Goal: Entertainment & Leisure: Consume media (video, audio)

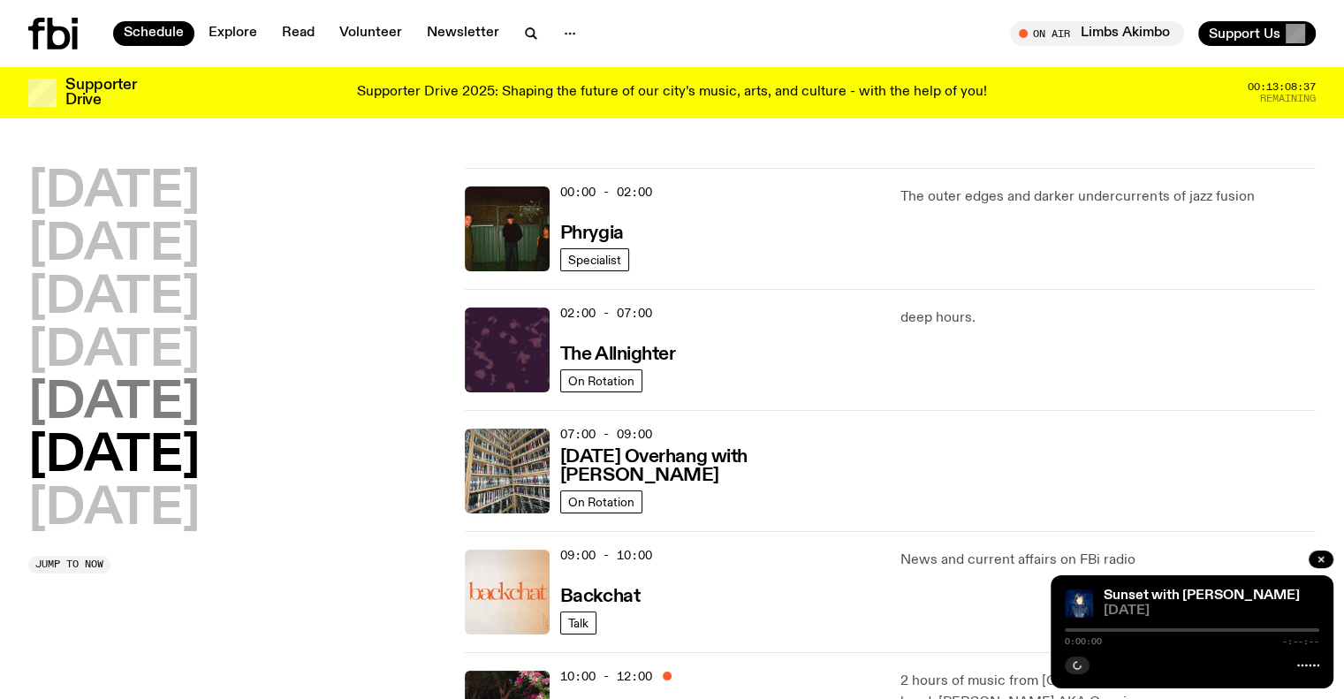
click at [159, 413] on h2 "[DATE]" at bounding box center [113, 403] width 171 height 49
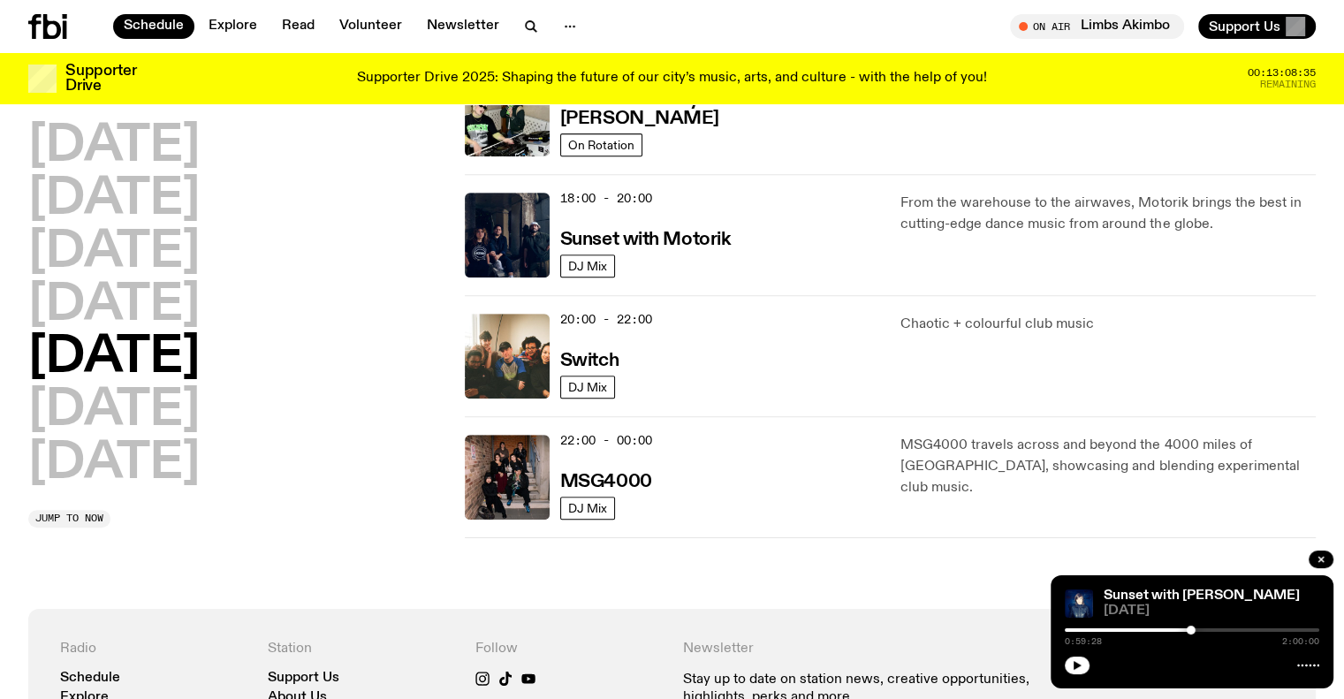
scroll to position [756, 0]
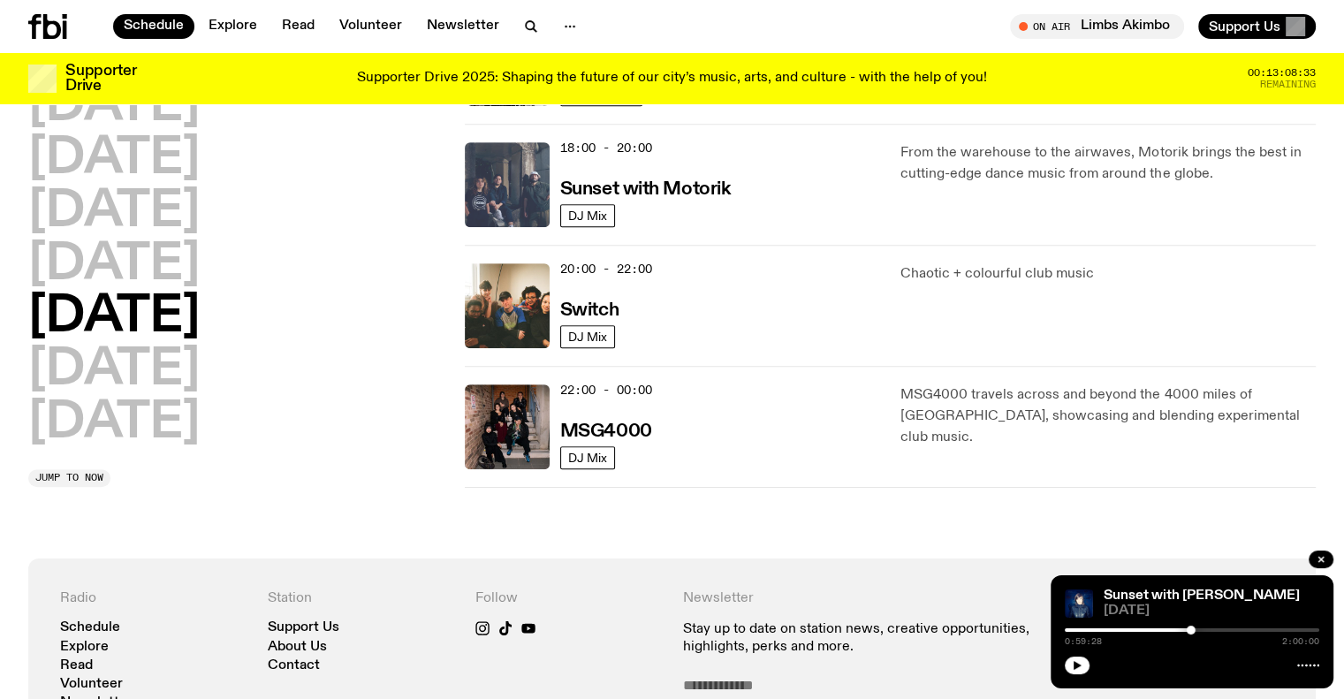
click at [502, 163] on img at bounding box center [507, 184] width 85 height 85
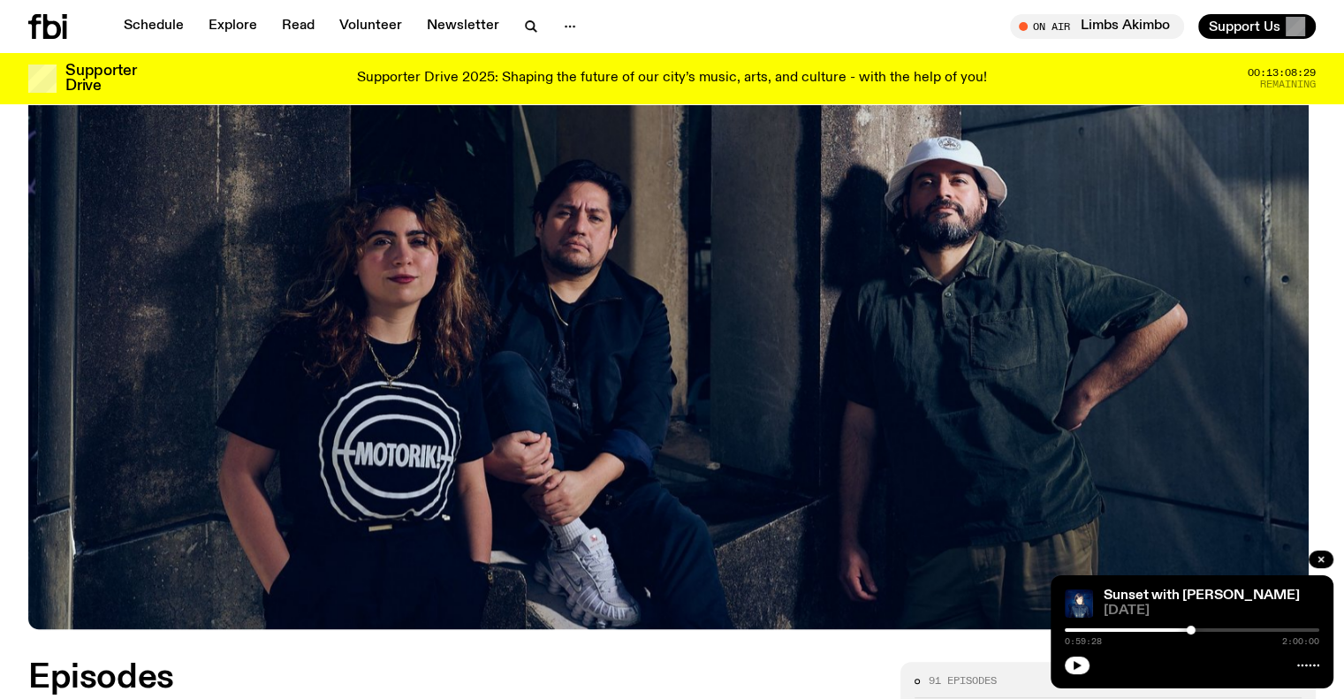
scroll to position [607, 0]
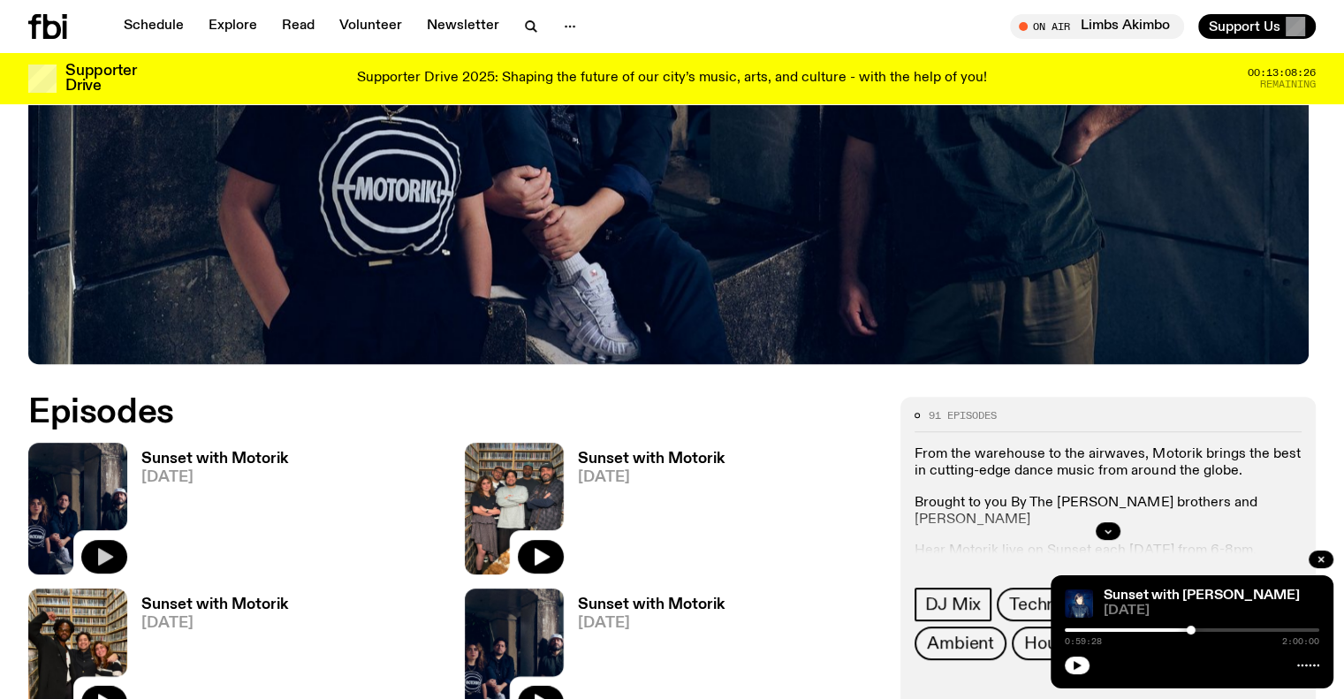
click at [105, 551] on icon "button" at bounding box center [105, 557] width 15 height 18
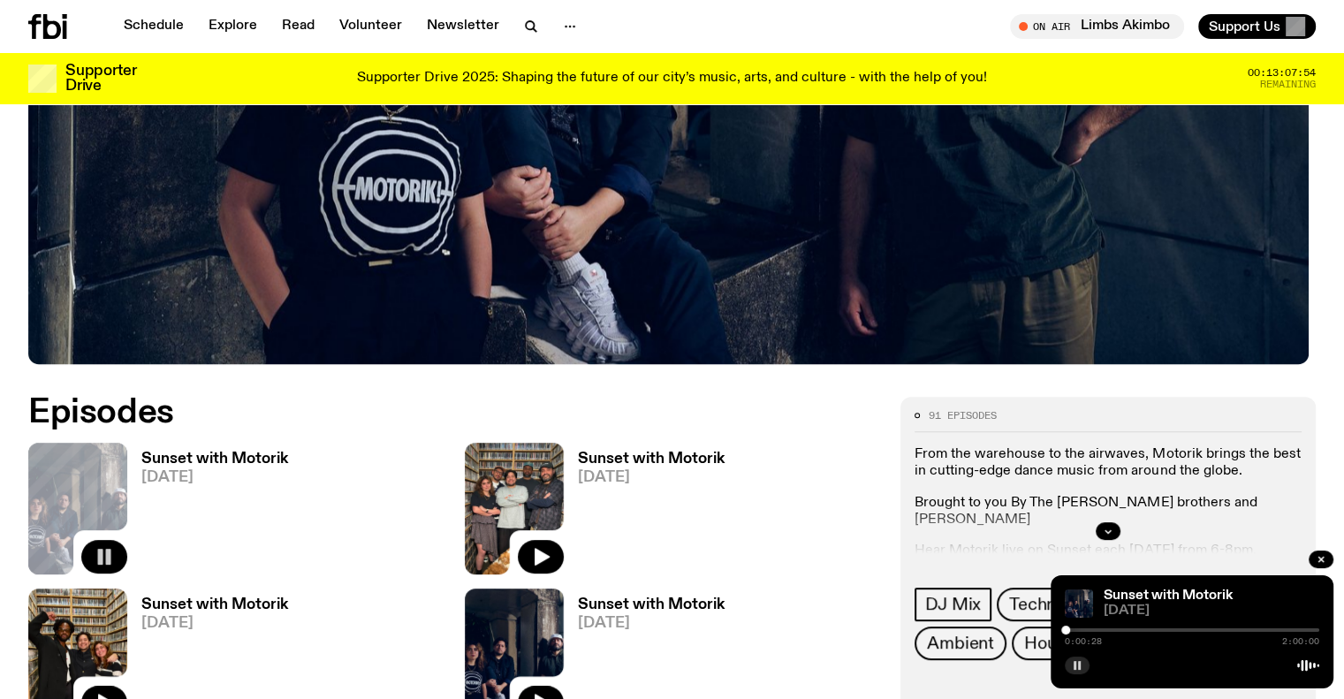
click at [1076, 673] on button "button" at bounding box center [1077, 666] width 25 height 18
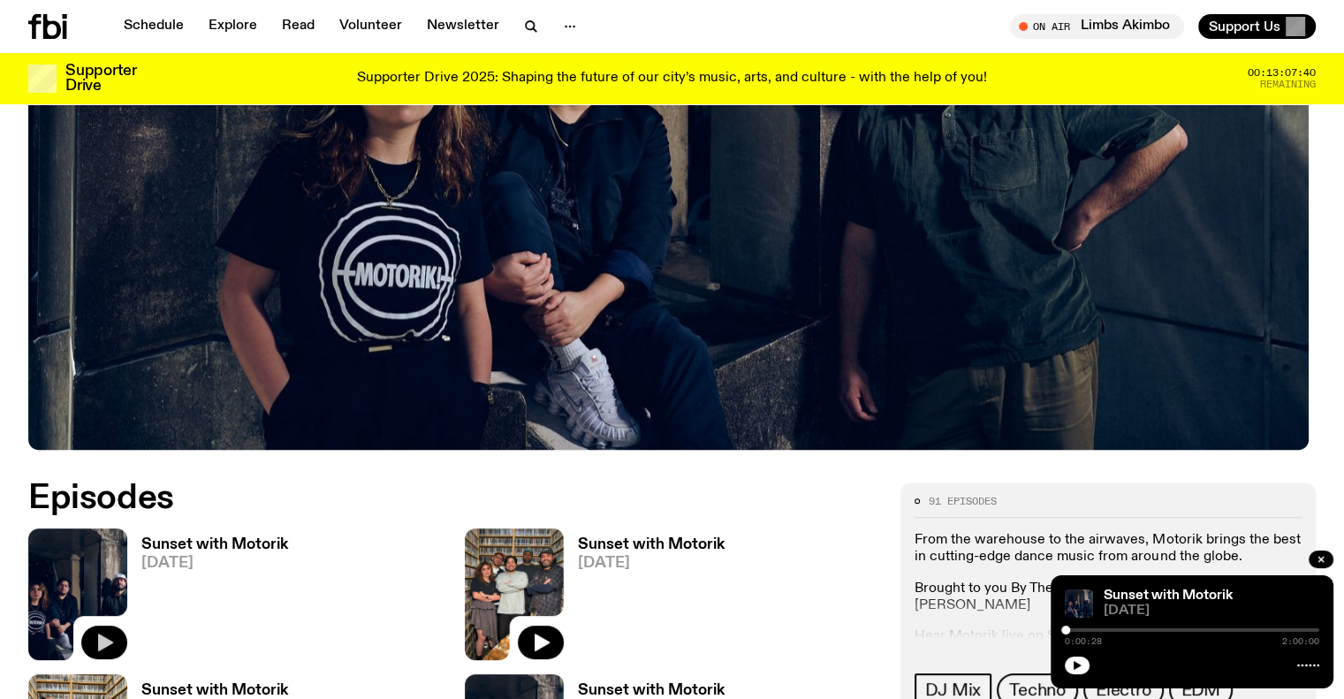
scroll to position [0, 0]
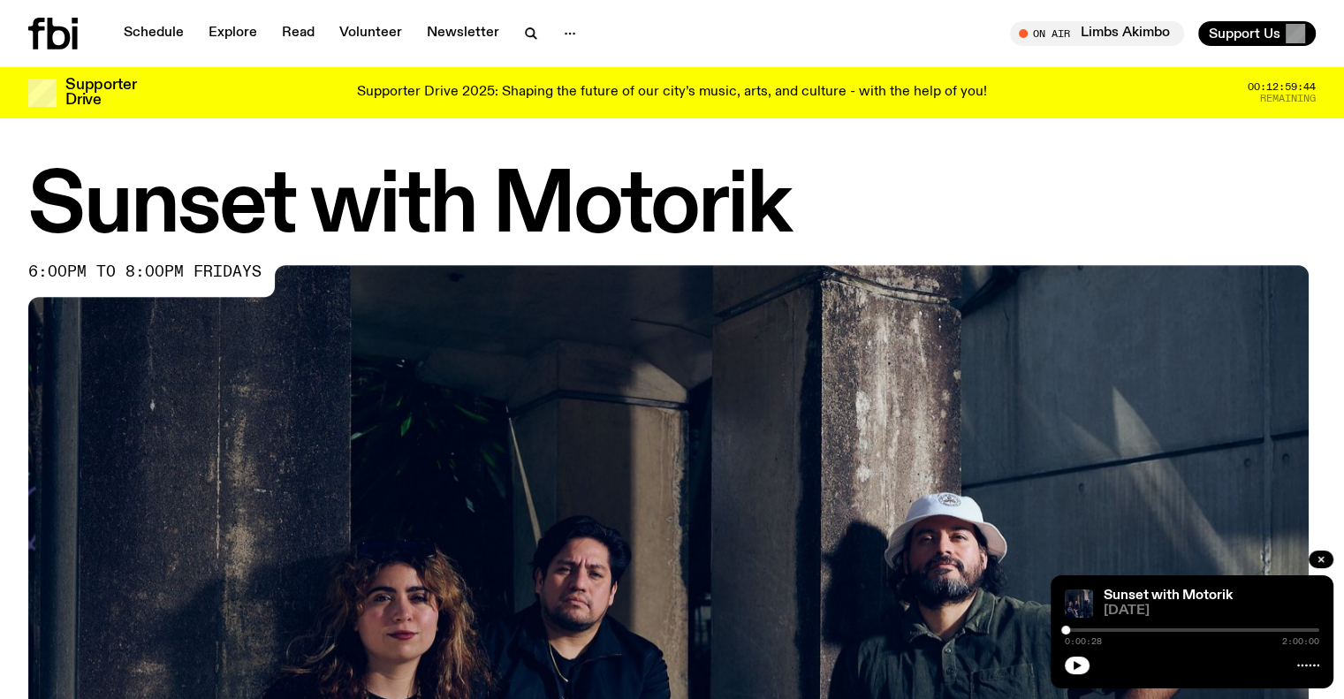
drag, startPoint x: 1071, startPoint y: 662, endPoint x: 1078, endPoint y: 678, distance: 17.4
click at [1072, 662] on icon "button" at bounding box center [1077, 665] width 11 height 11
click at [635, 424] on img at bounding box center [672, 627] width 1288 height 725
click at [1074, 629] on div at bounding box center [1192, 630] width 254 height 4
click at [1071, 629] on div at bounding box center [1073, 630] width 9 height 9
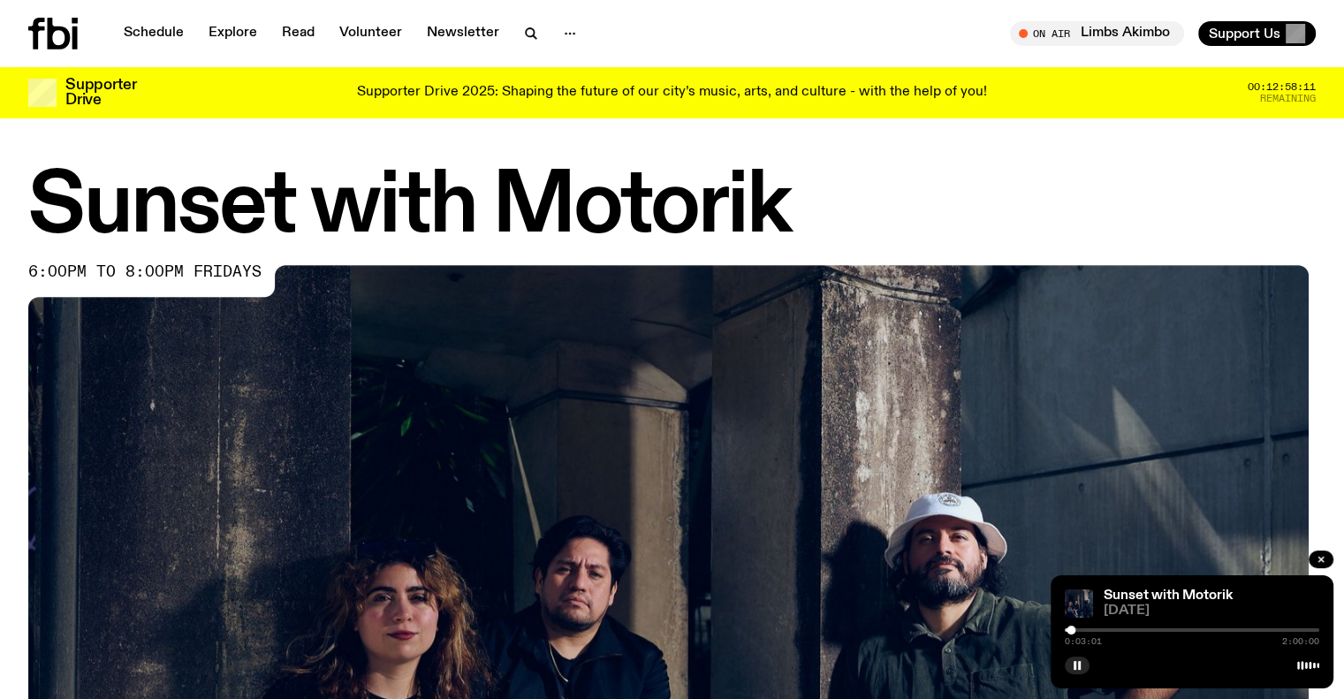
click at [1073, 629] on div at bounding box center [1071, 630] width 9 height 9
click at [1084, 631] on div at bounding box center [1084, 630] width 9 height 9
click at [1085, 631] on div at bounding box center [1085, 630] width 9 height 9
click at [1089, 631] on div at bounding box center [1088, 630] width 9 height 9
click at [1094, 631] on div at bounding box center [1192, 630] width 254 height 4
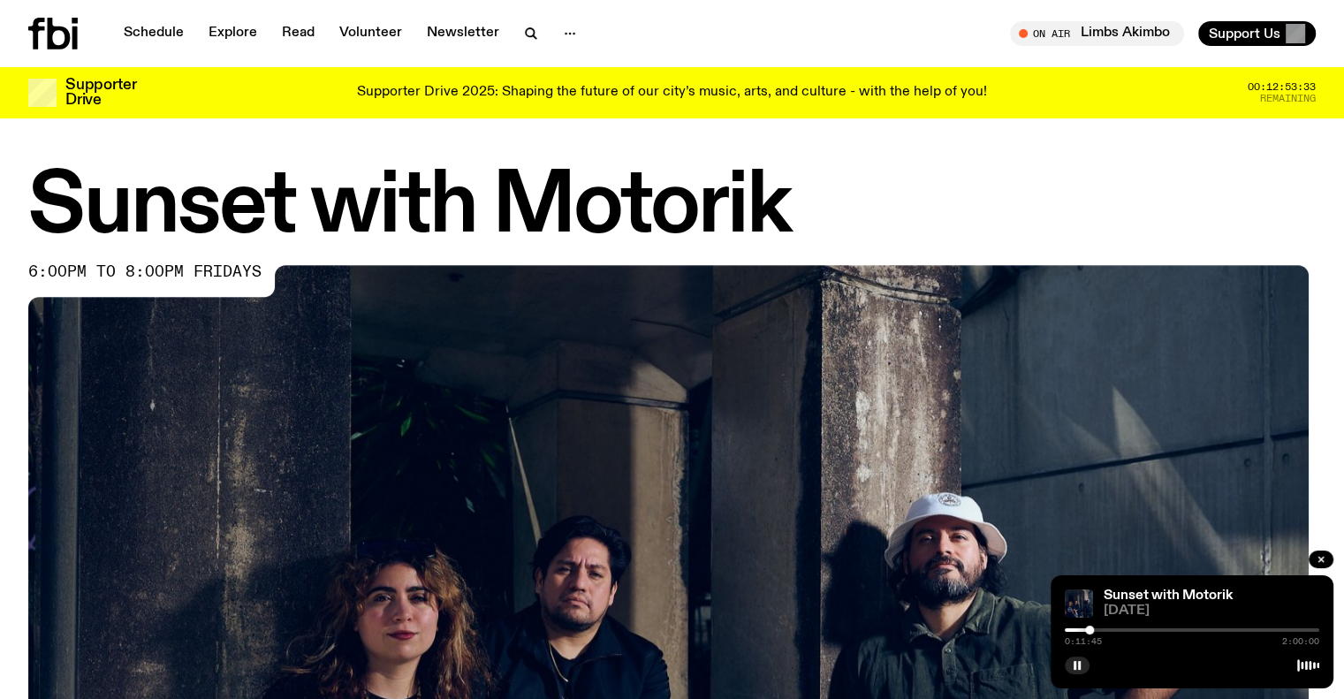
click at [1090, 627] on div at bounding box center [1089, 630] width 9 height 9
click at [1090, 628] on div at bounding box center [1089, 630] width 9 height 9
click at [1092, 629] on div at bounding box center [1090, 630] width 9 height 9
click at [1099, 632] on div at bounding box center [1099, 630] width 9 height 9
click at [1104, 631] on div at bounding box center [1192, 630] width 254 height 4
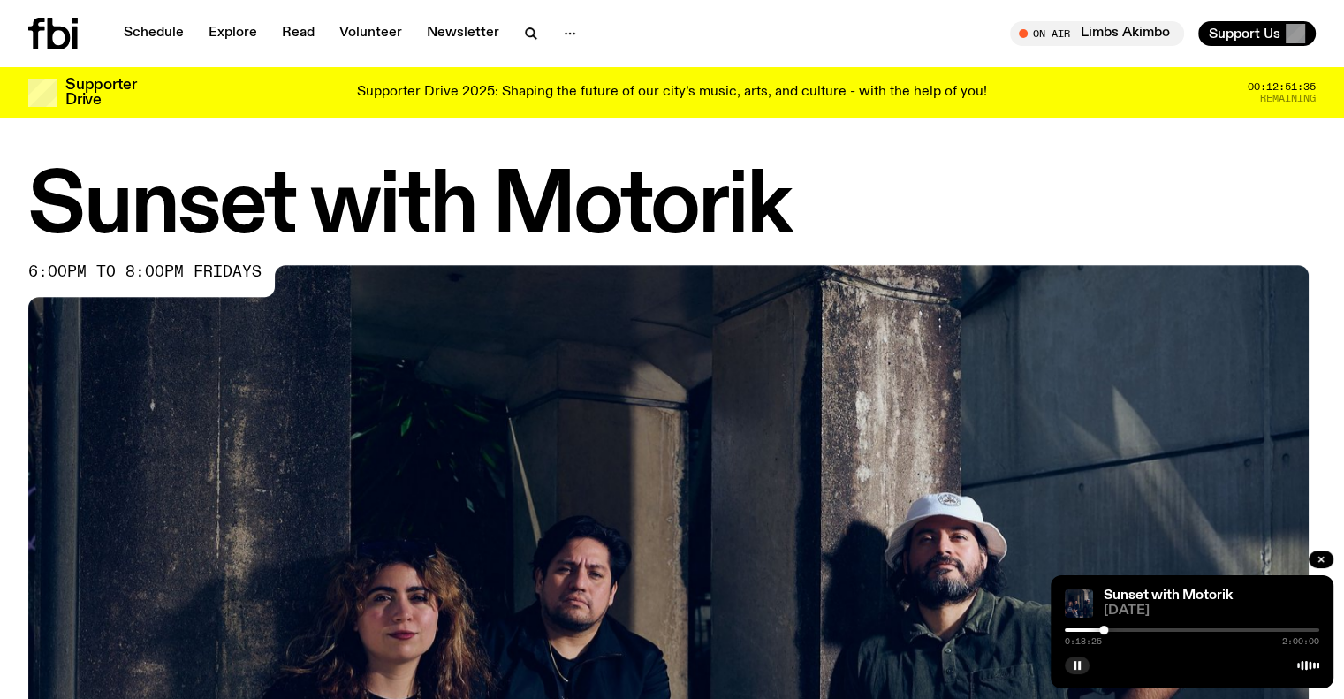
click at [1106, 630] on div at bounding box center [1103, 630] width 9 height 9
click at [1110, 630] on div at bounding box center [1109, 630] width 9 height 9
click at [1116, 628] on div at bounding box center [1192, 630] width 254 height 4
click at [1120, 628] on div at bounding box center [1119, 630] width 9 height 9
click at [1126, 629] on div at bounding box center [1192, 630] width 254 height 4
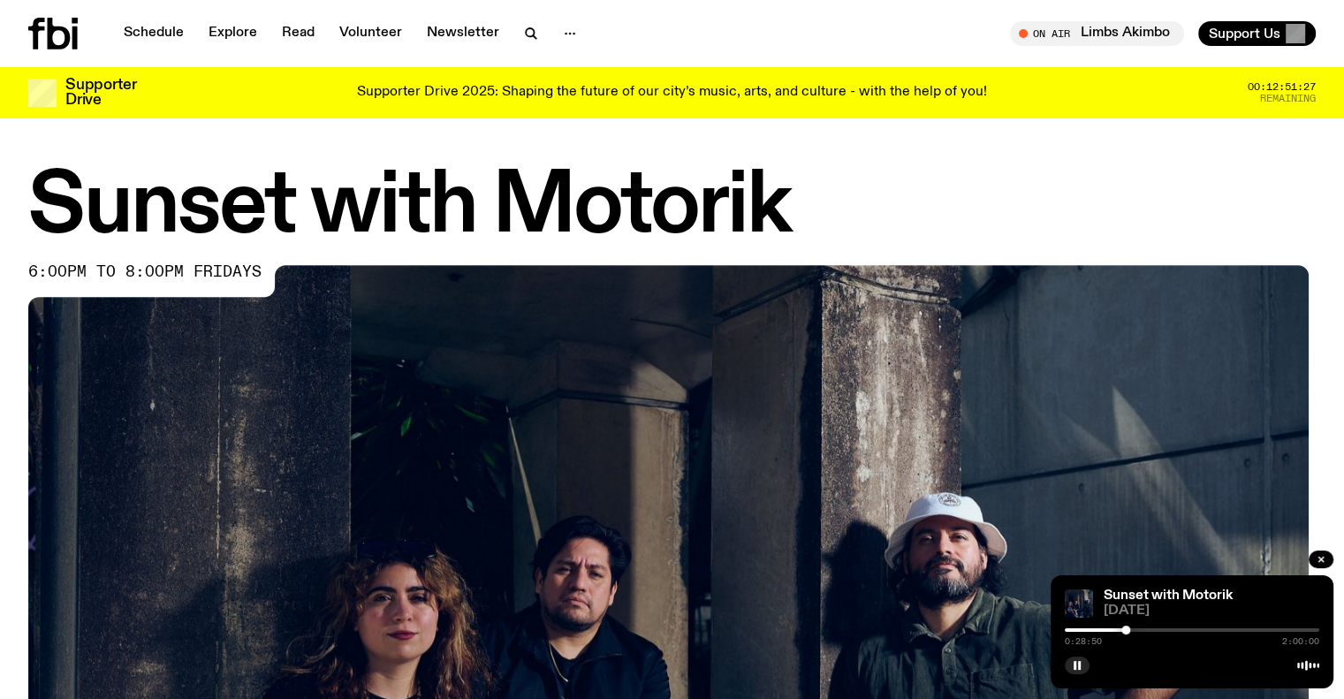
click at [1131, 631] on div at bounding box center [1192, 630] width 254 height 4
click at [1137, 630] on div at bounding box center [1192, 630] width 254 height 4
click at [1141, 628] on div at bounding box center [1137, 630] width 9 height 9
click at [1143, 628] on div at bounding box center [1140, 630] width 9 height 9
click at [1145, 628] on div at bounding box center [1143, 630] width 9 height 9
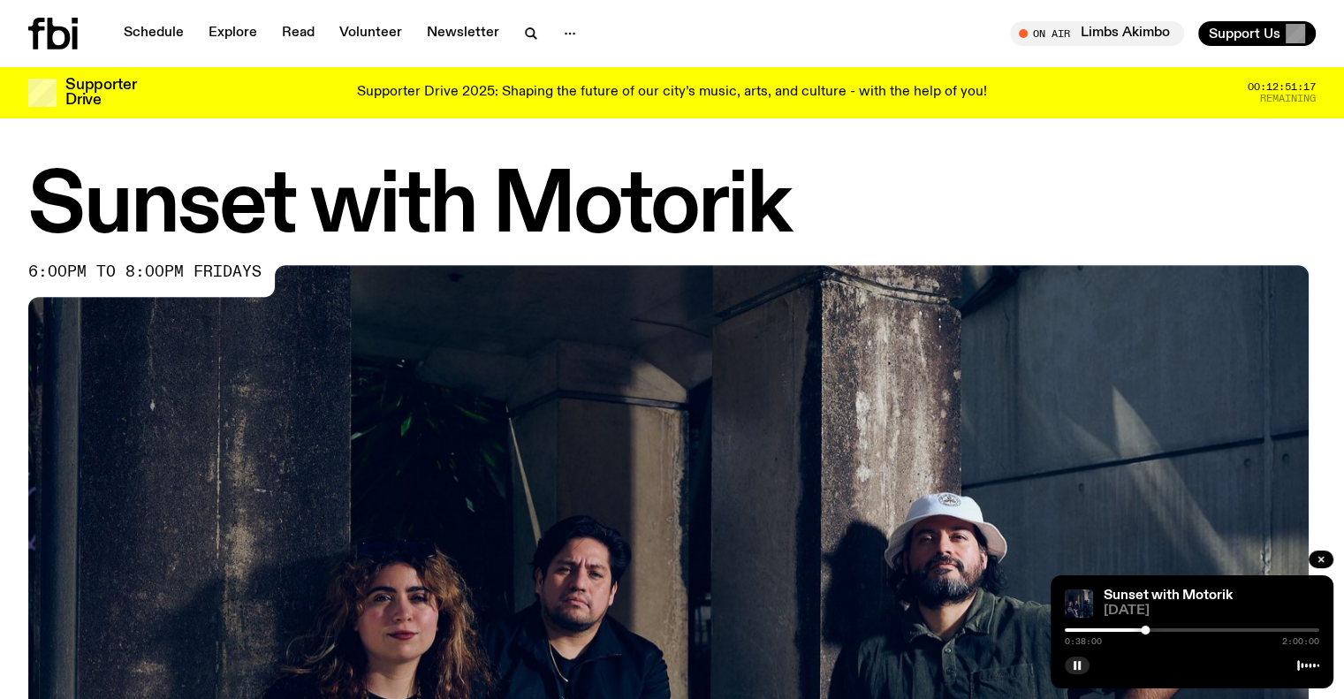
click at [1148, 628] on div at bounding box center [1145, 630] width 9 height 9
click at [1150, 628] on div at bounding box center [1147, 630] width 9 height 9
click at [1151, 628] on div at bounding box center [1149, 630] width 9 height 9
click at [1153, 628] on div at bounding box center [1151, 630] width 9 height 9
click at [1156, 628] on div at bounding box center [1153, 630] width 9 height 9
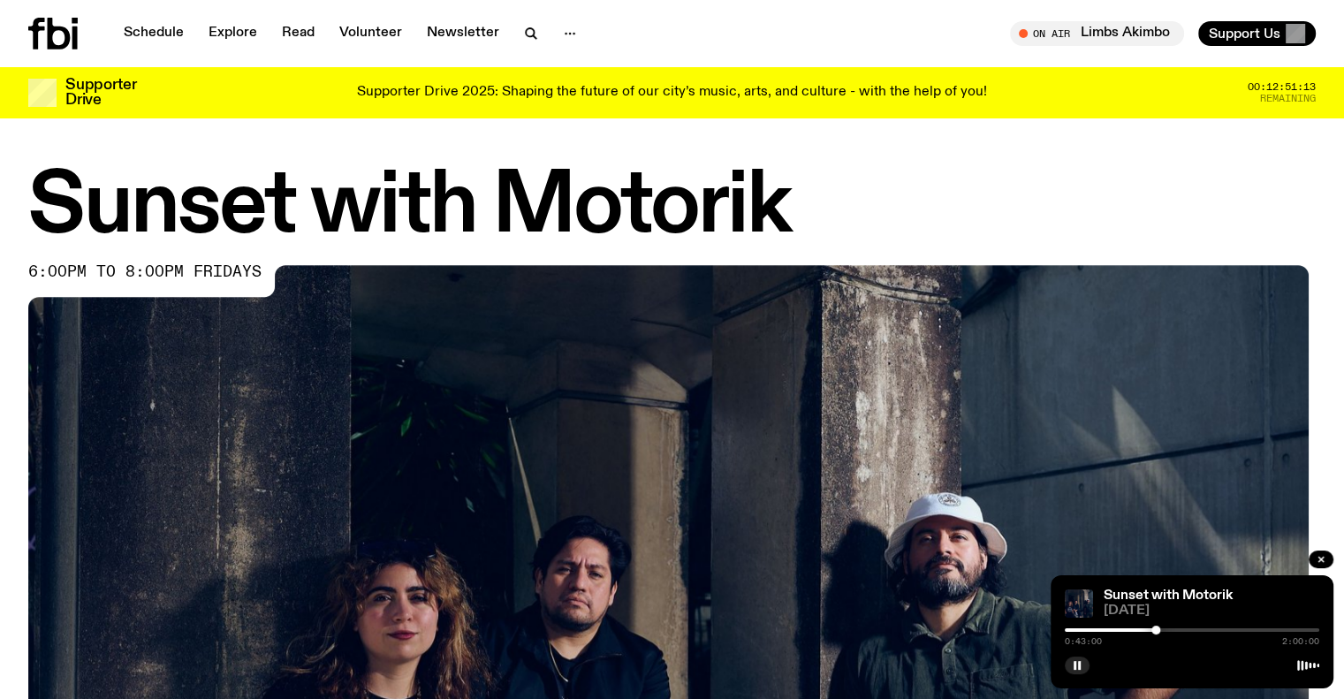
click at [1158, 628] on div at bounding box center [1155, 630] width 9 height 9
click at [1160, 628] on div at bounding box center [1160, 630] width 9 height 9
click at [1163, 628] on div at bounding box center [1162, 630] width 9 height 9
click at [1166, 628] on div at bounding box center [1165, 630] width 9 height 9
click at [1167, 628] on div at bounding box center [1165, 630] width 9 height 9
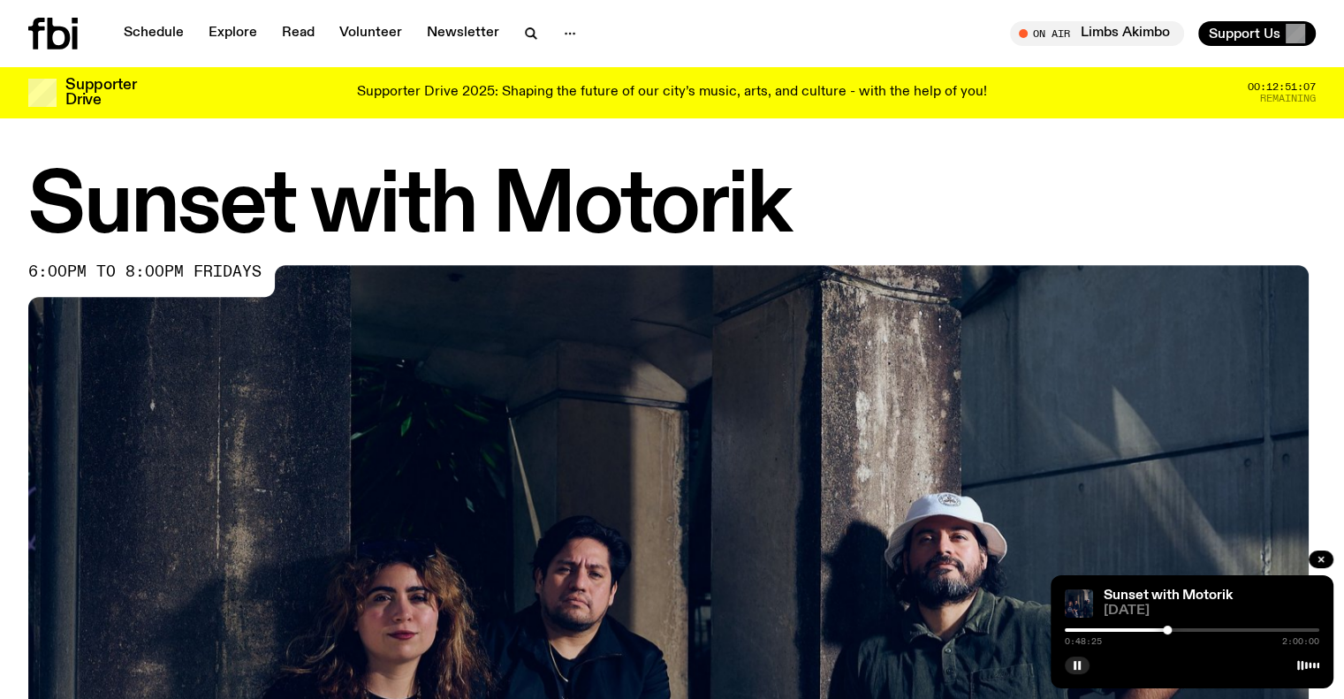
click at [1169, 628] on div at bounding box center [1167, 630] width 9 height 9
click at [1171, 628] on div at bounding box center [1169, 630] width 9 height 9
click at [1167, 628] on div at bounding box center [1167, 630] width 9 height 9
click at [1073, 664] on icon "button" at bounding box center [1077, 665] width 11 height 11
